Goal: Information Seeking & Learning: Learn about a topic

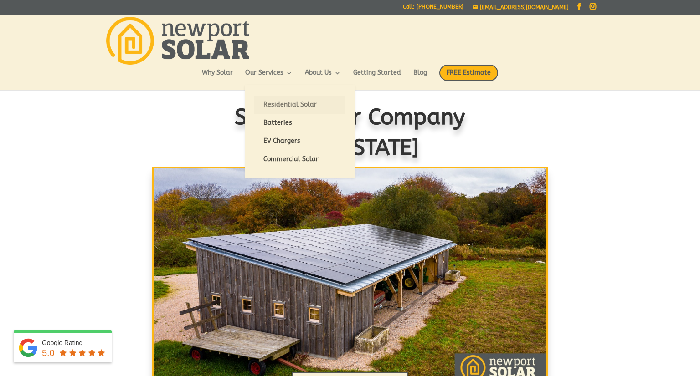
click at [284, 104] on link "Residential Solar" at bounding box center [299, 105] width 91 height 18
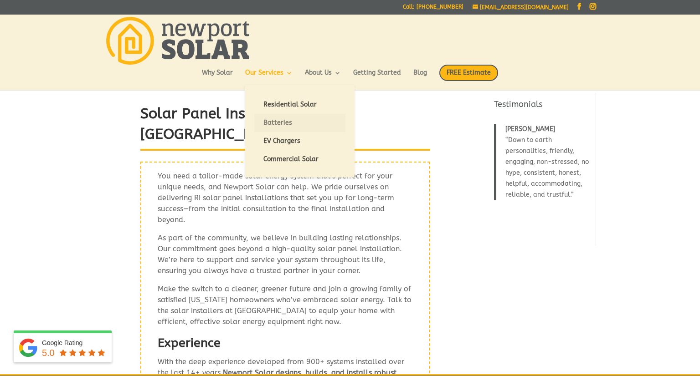
click at [287, 125] on link "Batteries" at bounding box center [299, 123] width 91 height 18
